Goal: Task Accomplishment & Management: Manage account settings

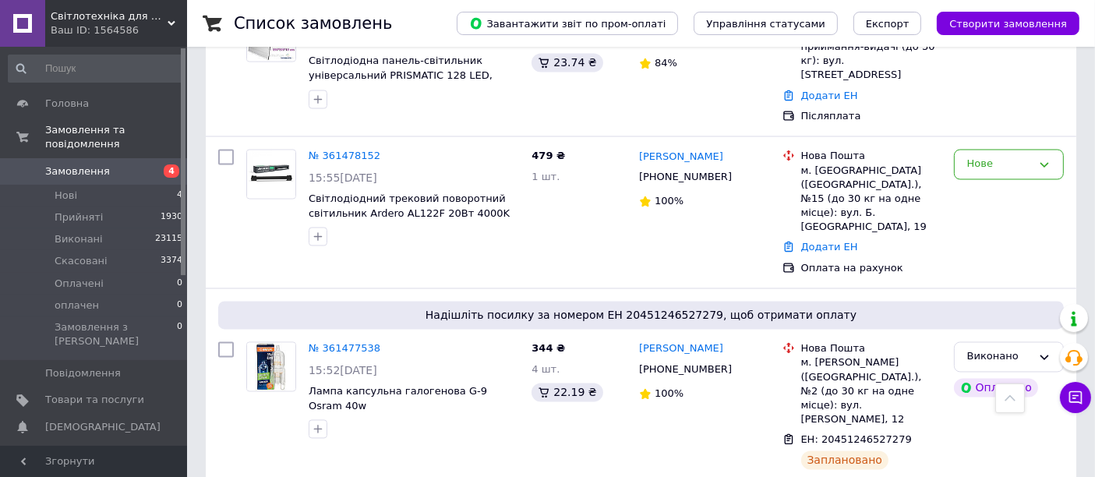
scroll to position [3030, 0]
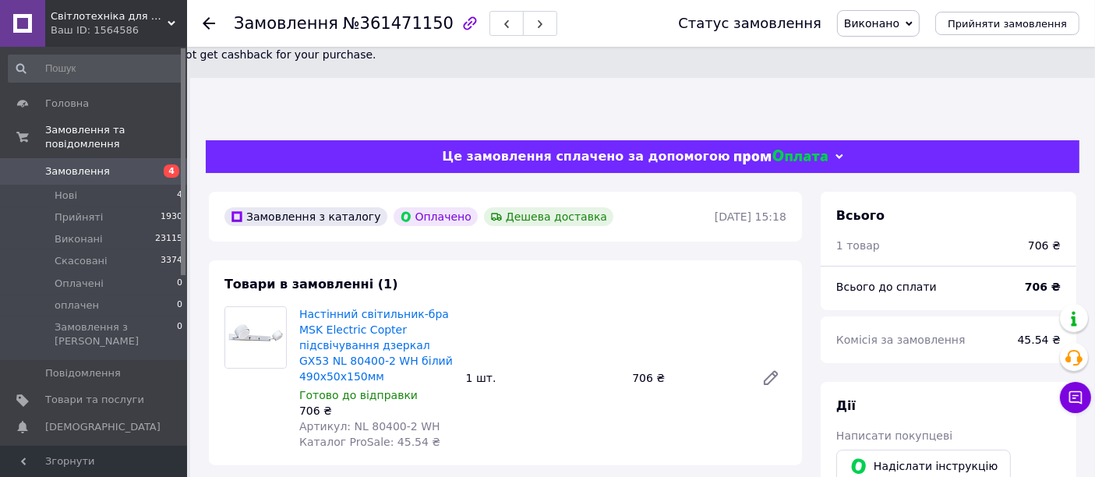
click at [86, 446] on span "Показники роботи компанії" at bounding box center [94, 460] width 99 height 28
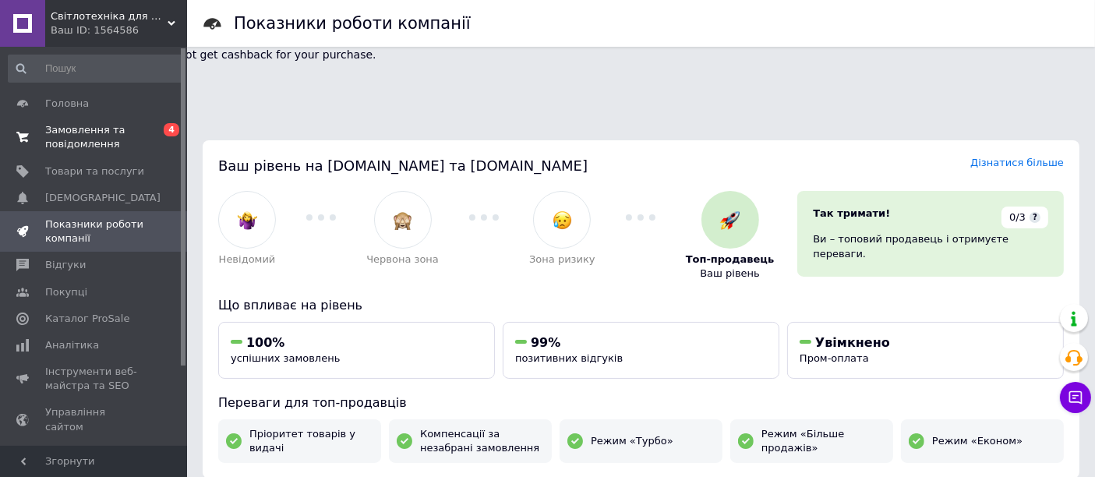
click at [79, 146] on span "Замовлення та повідомлення" at bounding box center [94, 137] width 99 height 28
